Goal: Transaction & Acquisition: Purchase product/service

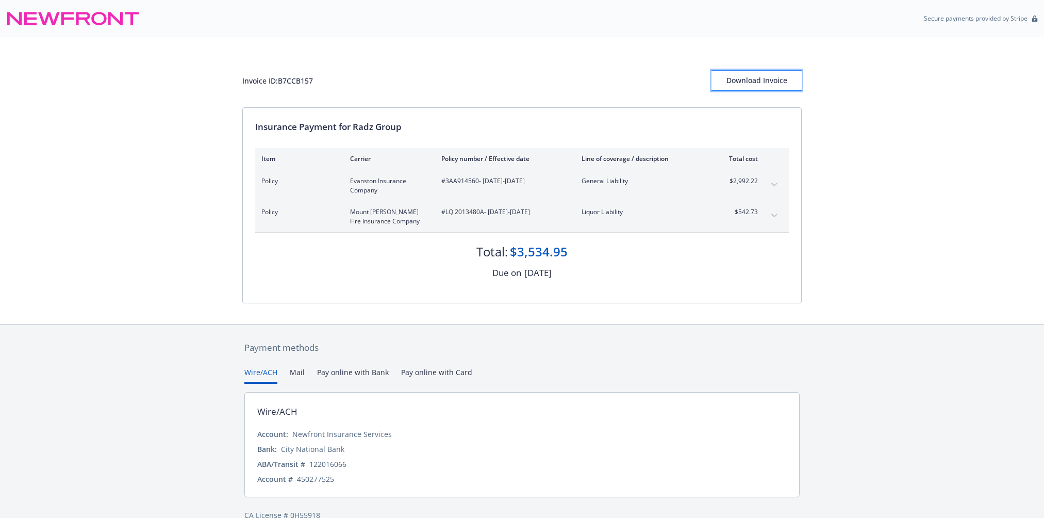
click at [746, 80] on div "Download Invoice" at bounding box center [756, 81] width 90 height 20
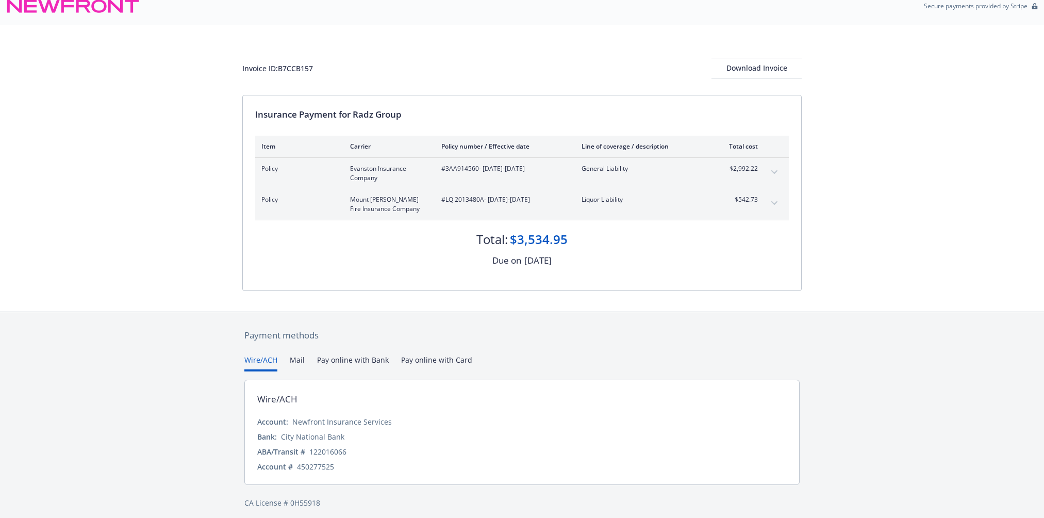
scroll to position [19, 0]
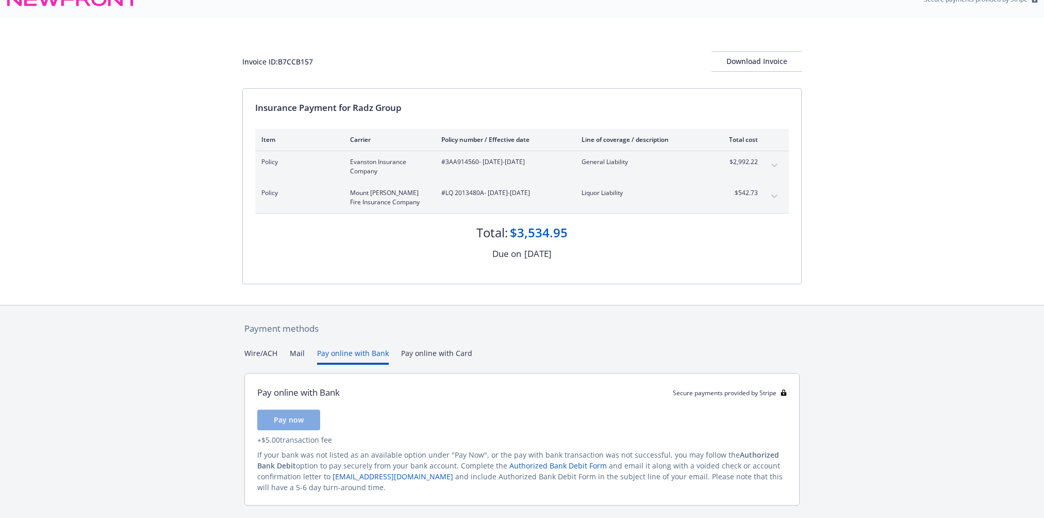
click at [342, 354] on button "Pay online with Bank" at bounding box center [353, 355] width 72 height 17
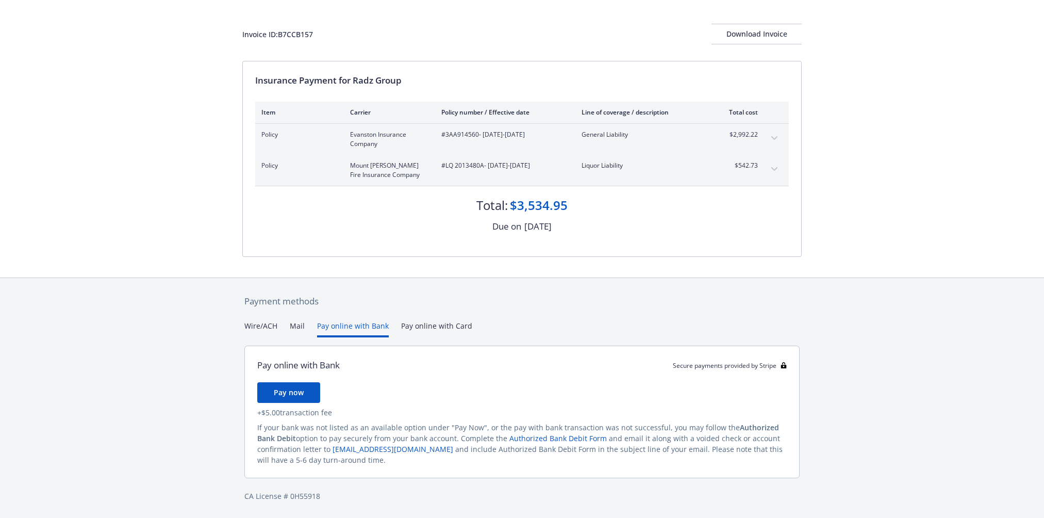
click at [438, 326] on div "Payment methods Wire/ACH Mail Pay online with Bank Pay online with Card Pay onl…" at bounding box center [521, 398] width 559 height 240
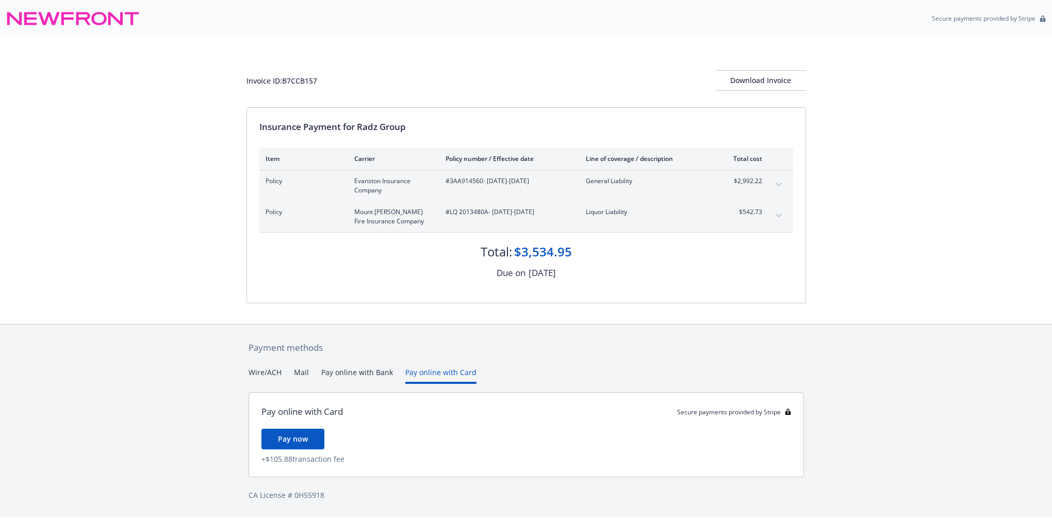
click at [345, 376] on button "Pay online with Bank" at bounding box center [357, 375] width 72 height 17
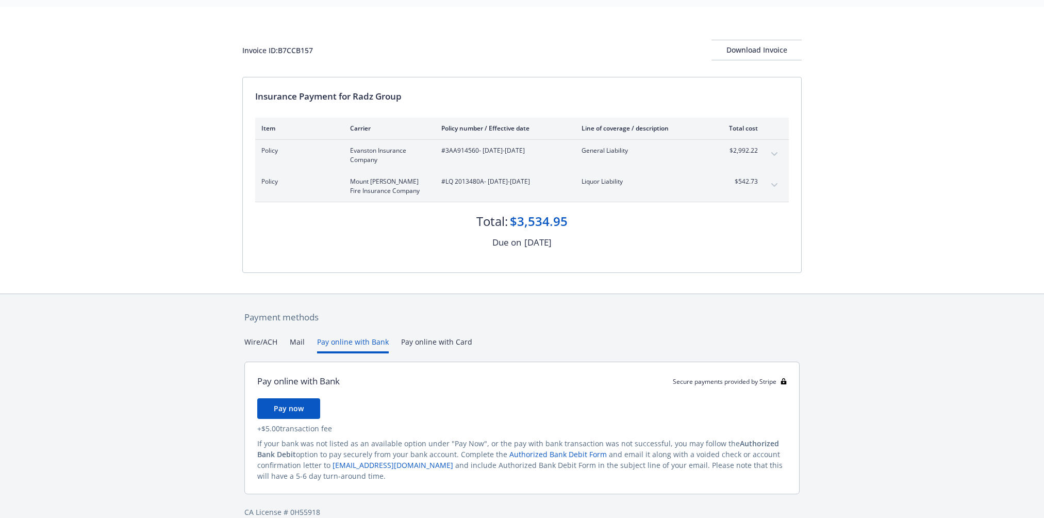
scroll to position [46, 0]
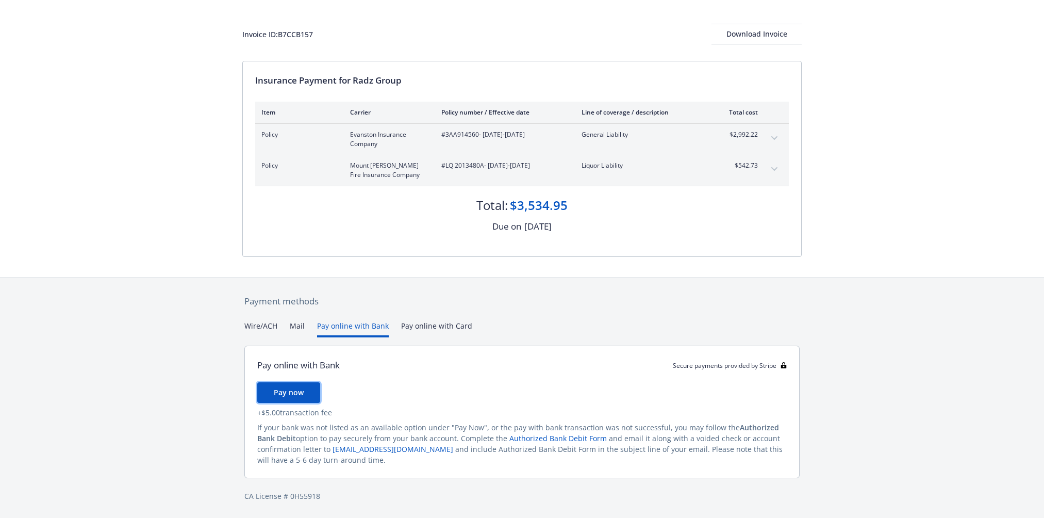
click at [294, 392] on span "Pay now" at bounding box center [289, 392] width 30 height 10
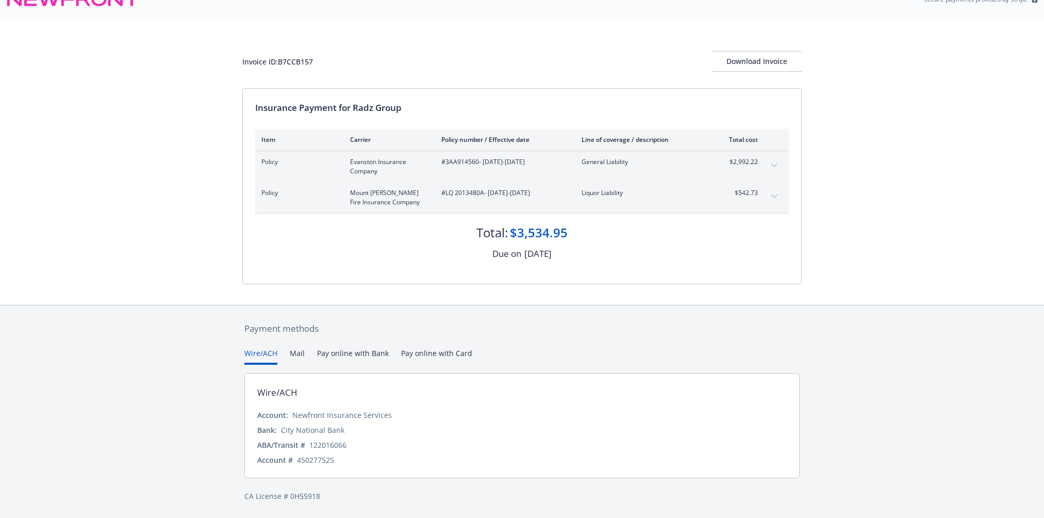
scroll to position [19, 0]
click at [264, 324] on div "Payment methods Wire/ACH Mail Pay online with Bank Pay online with Card Wire/AC…" at bounding box center [521, 411] width 559 height 213
click at [346, 348] on button "Pay online with Bank" at bounding box center [353, 355] width 72 height 17
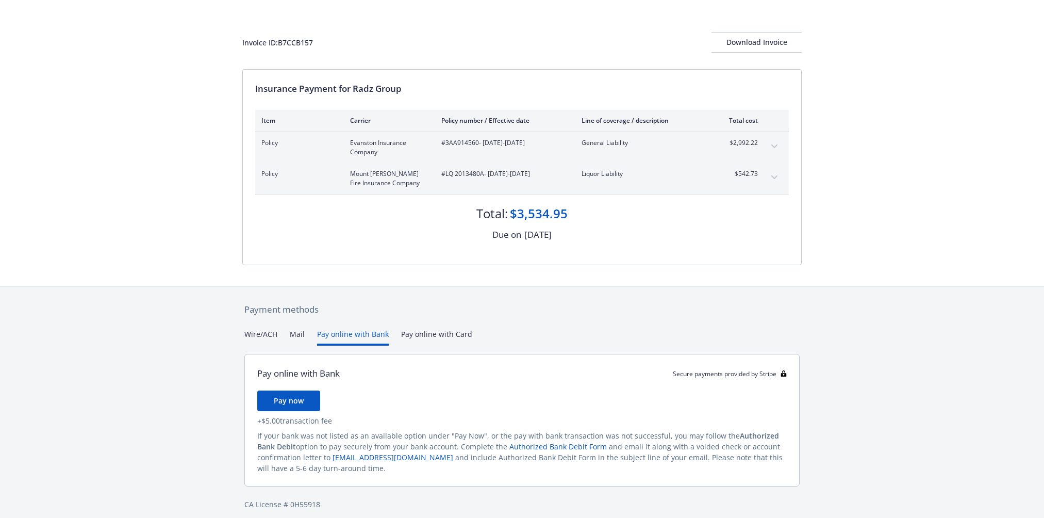
scroll to position [46, 0]
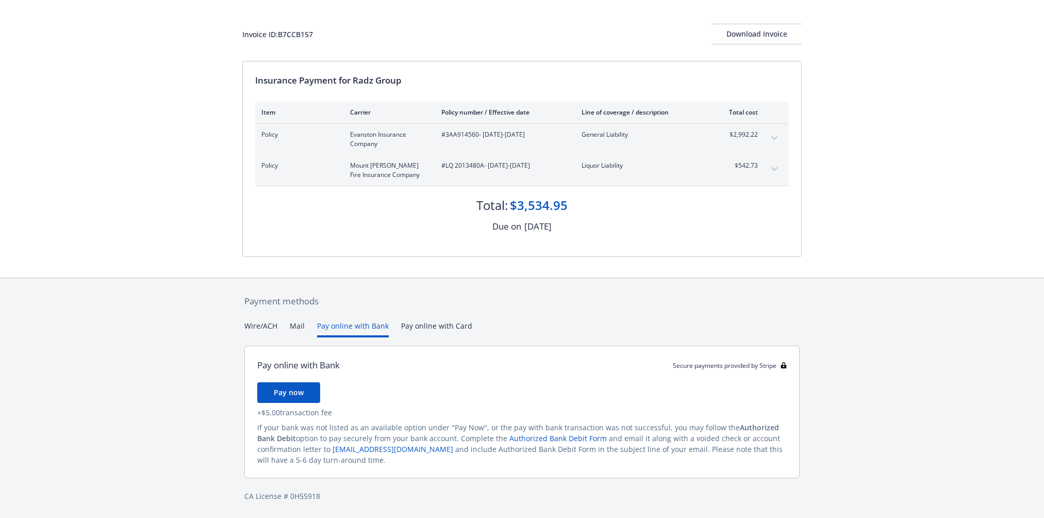
click at [295, 327] on button "Mail" at bounding box center [297, 328] width 15 height 17
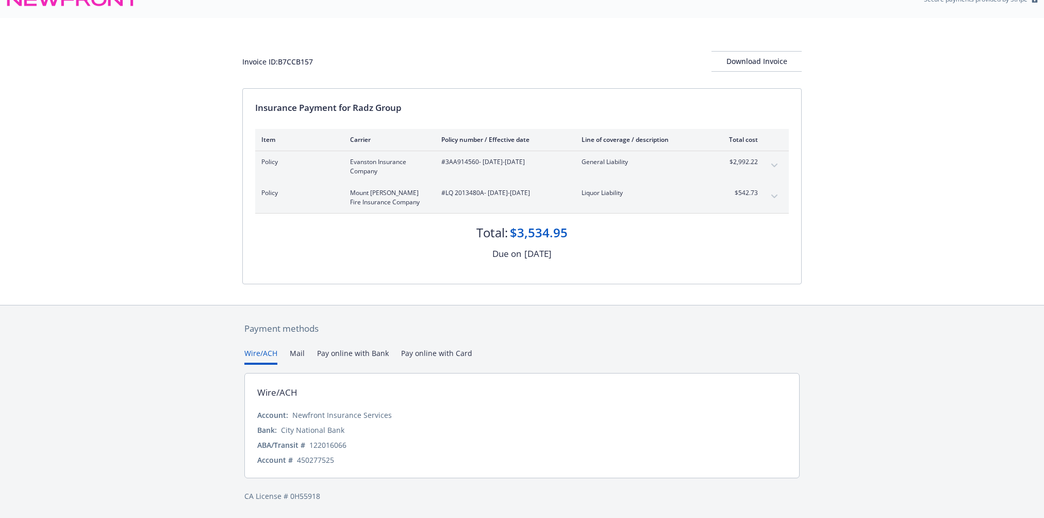
scroll to position [19, 0]
click at [257, 271] on div "Secure payments provided by Stripe Invoice ID: B7CCB157 Download Invoice Insura…" at bounding box center [522, 249] width 1044 height 537
